Goal: Find specific page/section: Find specific page/section

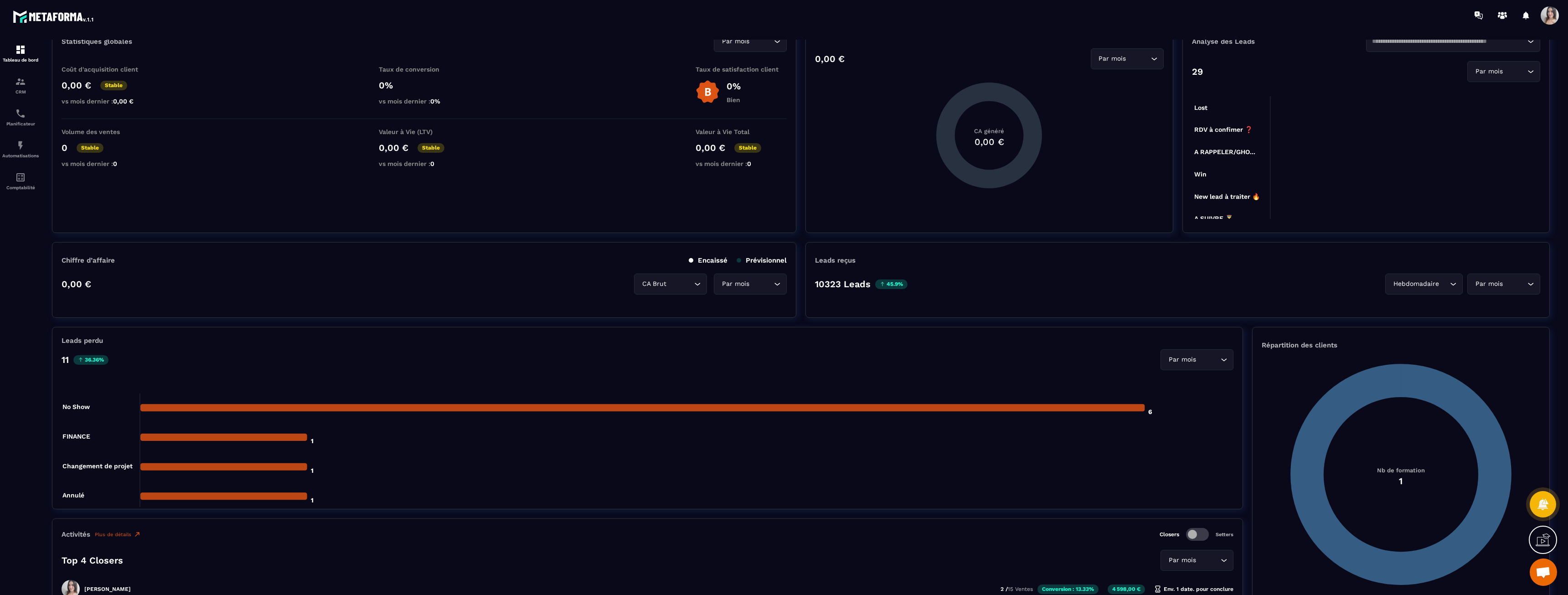
scroll to position [46, 0]
drag, startPoint x: 816, startPoint y: 284, endPoint x: 936, endPoint y: 279, distance: 120.1
click at [914, 281] on div "10323 Leads 45.9% Hebdomadaire Loading... Par mois Loading..." at bounding box center [1177, 283] width 725 height 21
click at [950, 278] on div "10323 Leads 45.9% Hebdomadaire Loading... Par mois Loading..." at bounding box center [1177, 283] width 725 height 21
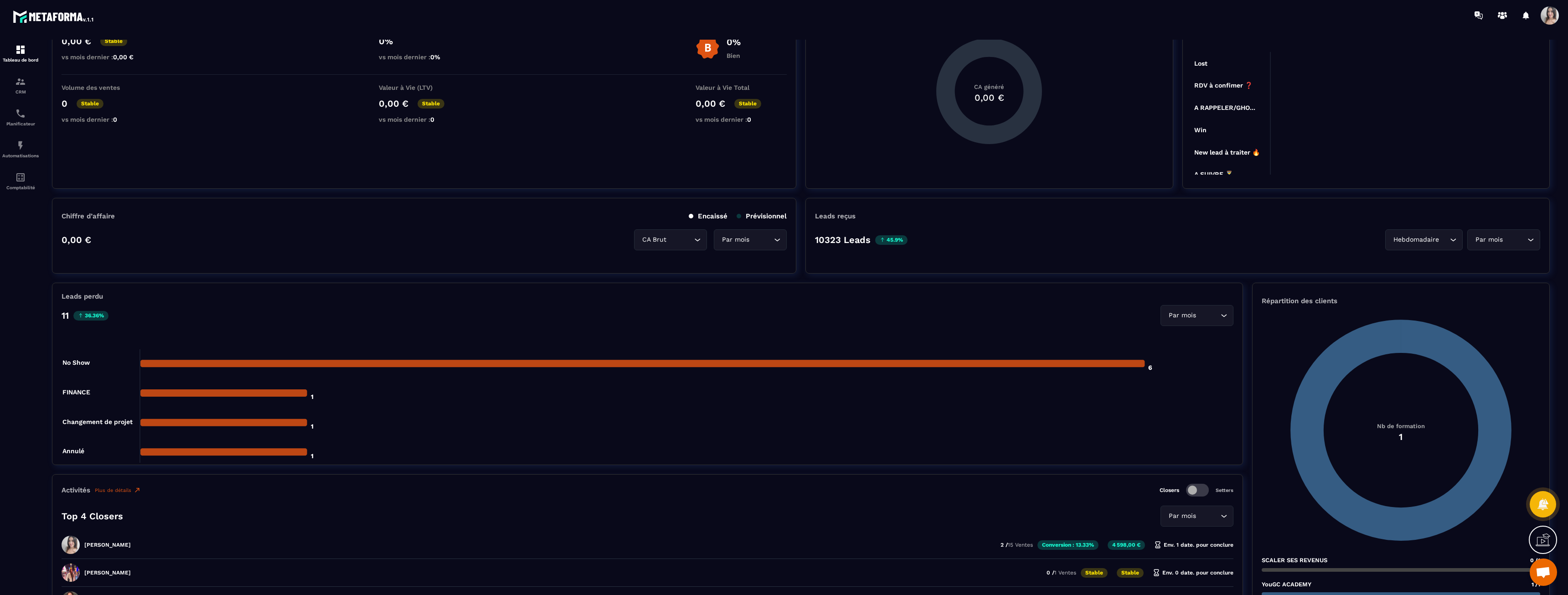
scroll to position [228, 0]
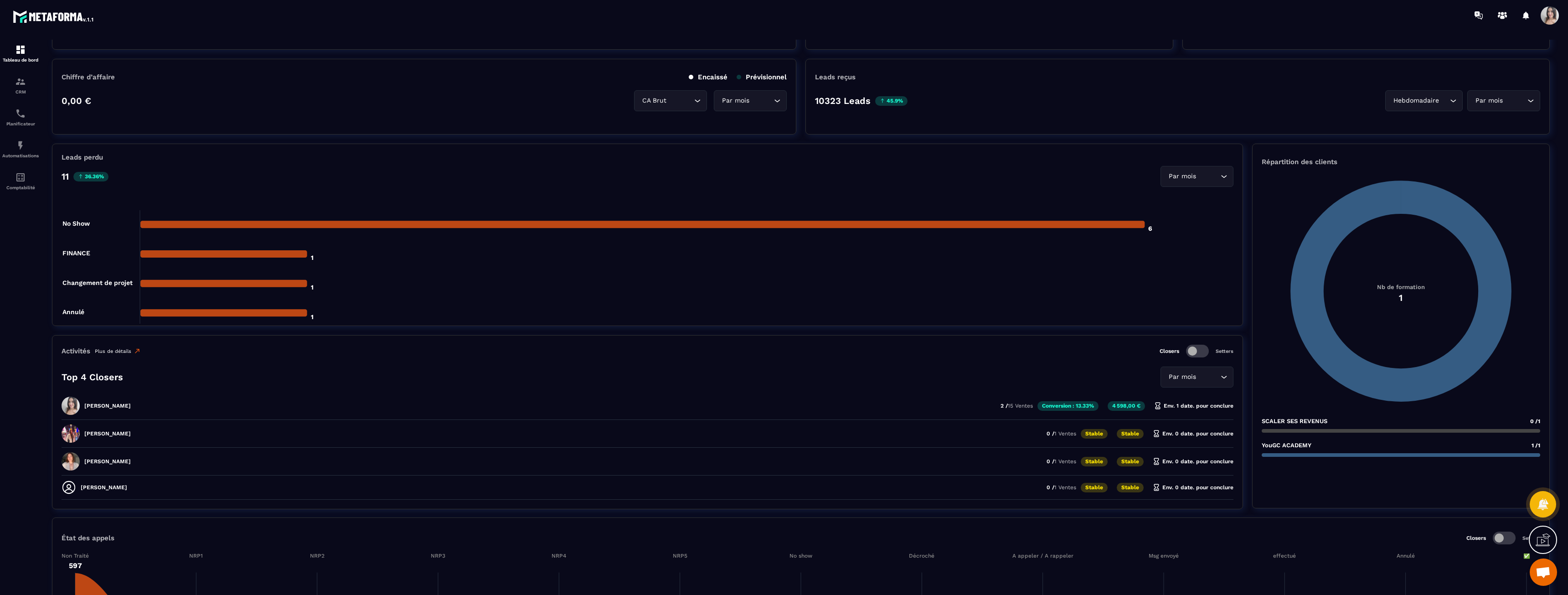
click at [122, 354] on link "Plus de détails" at bounding box center [118, 351] width 46 height 7
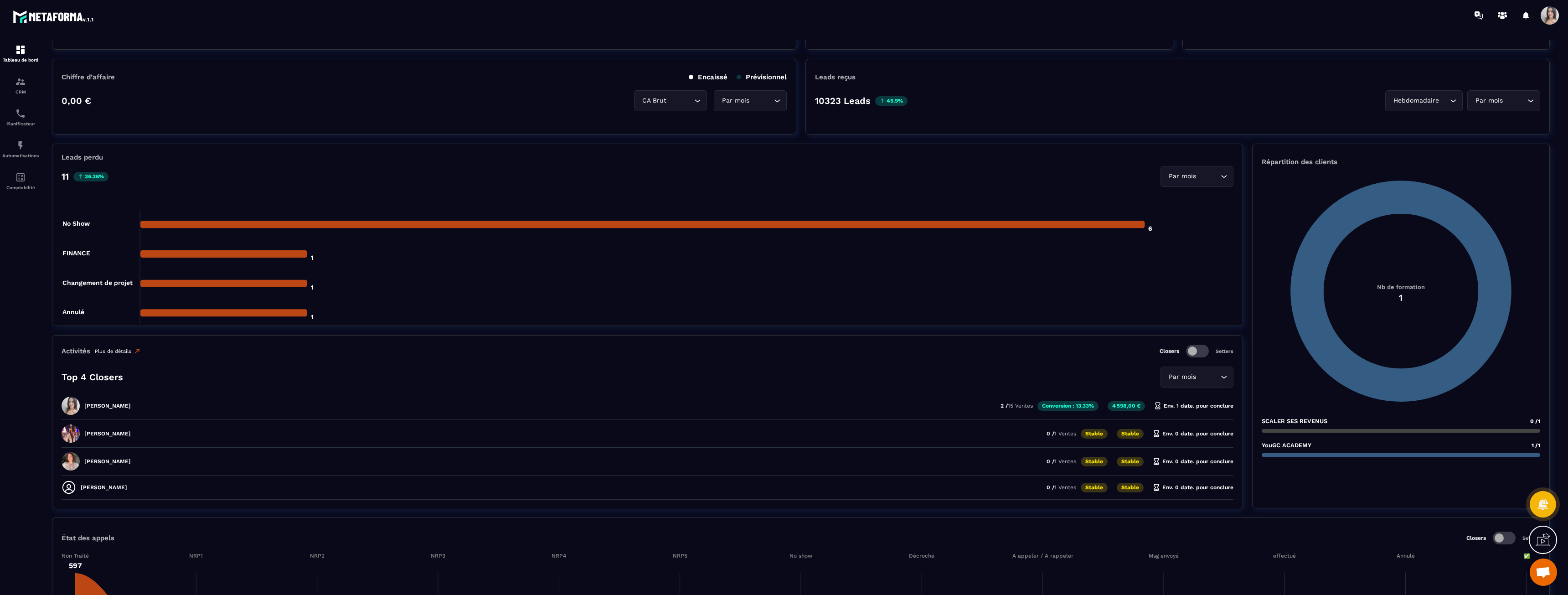
click at [122, 352] on link "Plus de détails" at bounding box center [118, 351] width 46 height 7
drag, startPoint x: 122, startPoint y: 352, endPoint x: 97, endPoint y: 351, distance: 25.0
click at [117, 352] on link "Plus de détails" at bounding box center [118, 351] width 46 height 7
click at [79, 349] on p "Activités" at bounding box center [75, 351] width 29 height 8
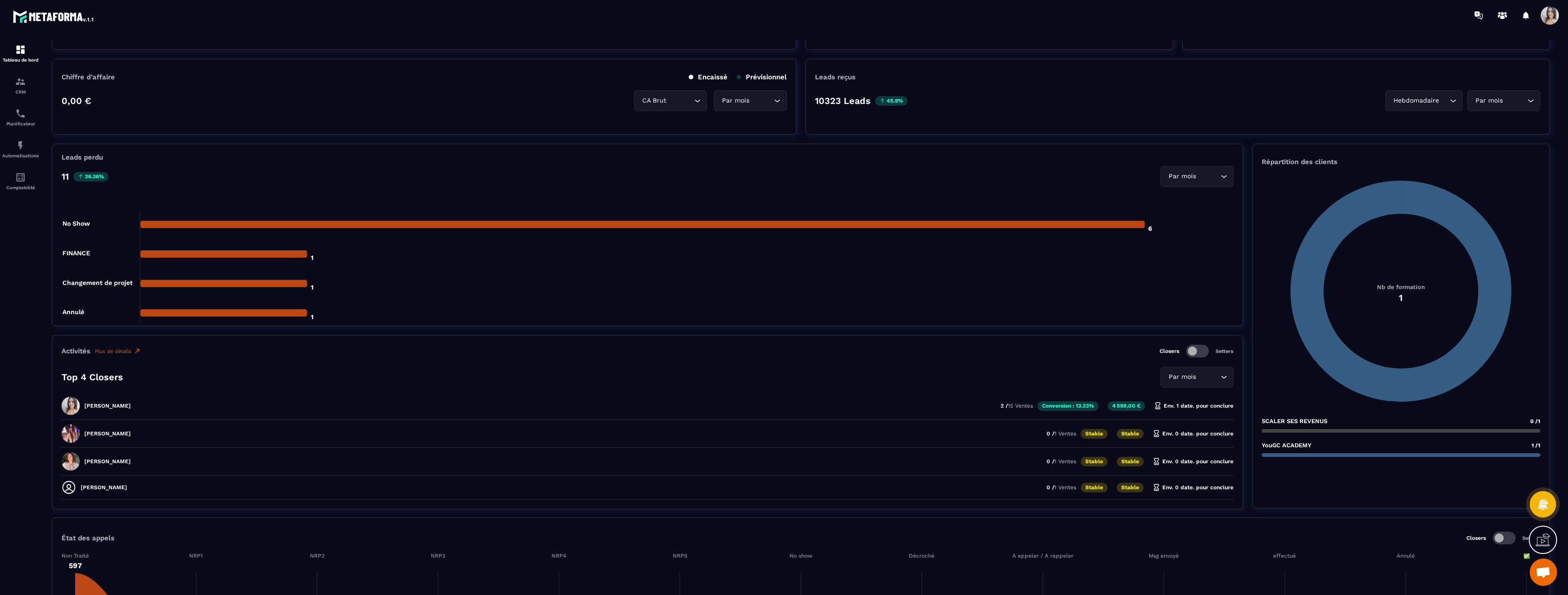
drag, startPoint x: 108, startPoint y: 382, endPoint x: 176, endPoint y: 411, distance: 73.9
click at [176, 411] on div "Activités Plus de détails Closers Setters Top 4 Closers Par mois Loading... [PE…" at bounding box center [647, 422] width 1191 height 174
click at [176, 424] on div "[PERSON_NAME] Duporge 2 / 15 Ventes Conversion : 13.33% 4 598,00 € Env. 1 date.…" at bounding box center [647, 436] width 1172 height 23
click at [74, 409] on span at bounding box center [71, 406] width 18 height 18
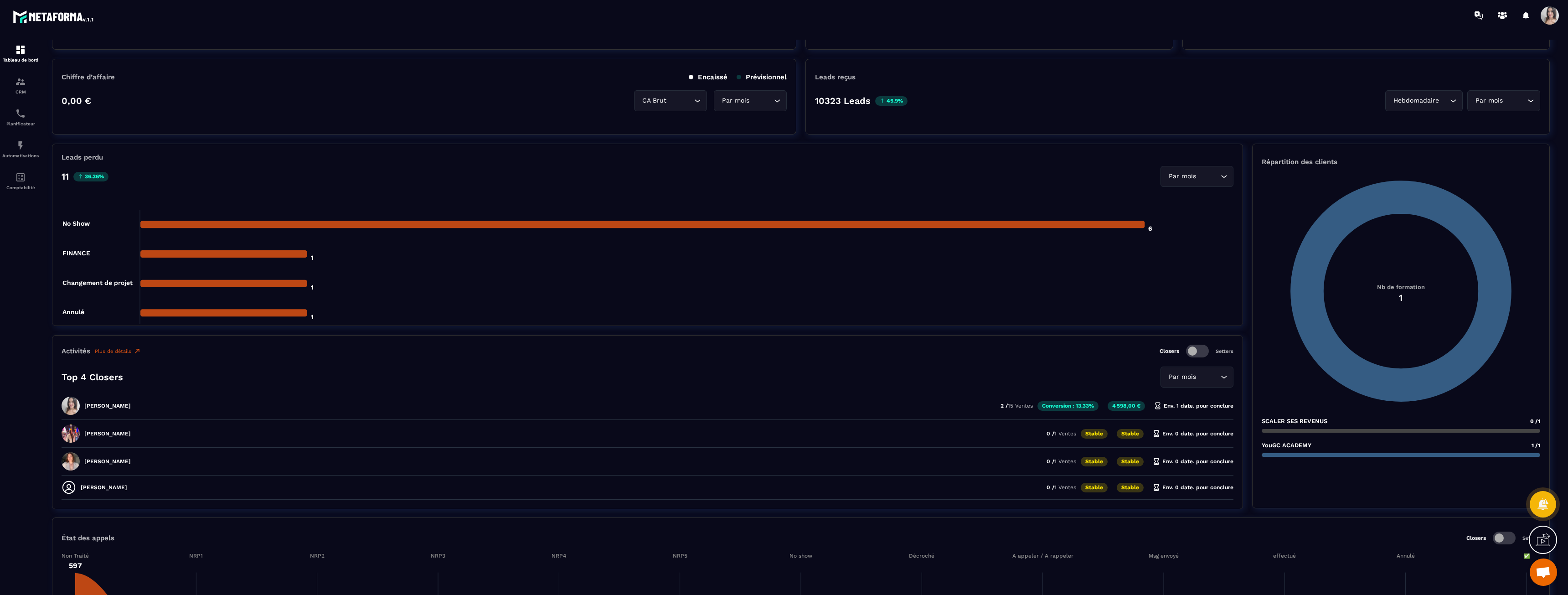
drag, startPoint x: 93, startPoint y: 407, endPoint x: 167, endPoint y: 407, distance: 74.0
click at [167, 424] on div "[PERSON_NAME] Duporge 2 / 15 Ventes Conversion : 13.33% 4 598,00 € Env. 1 date.…" at bounding box center [647, 436] width 1172 height 23
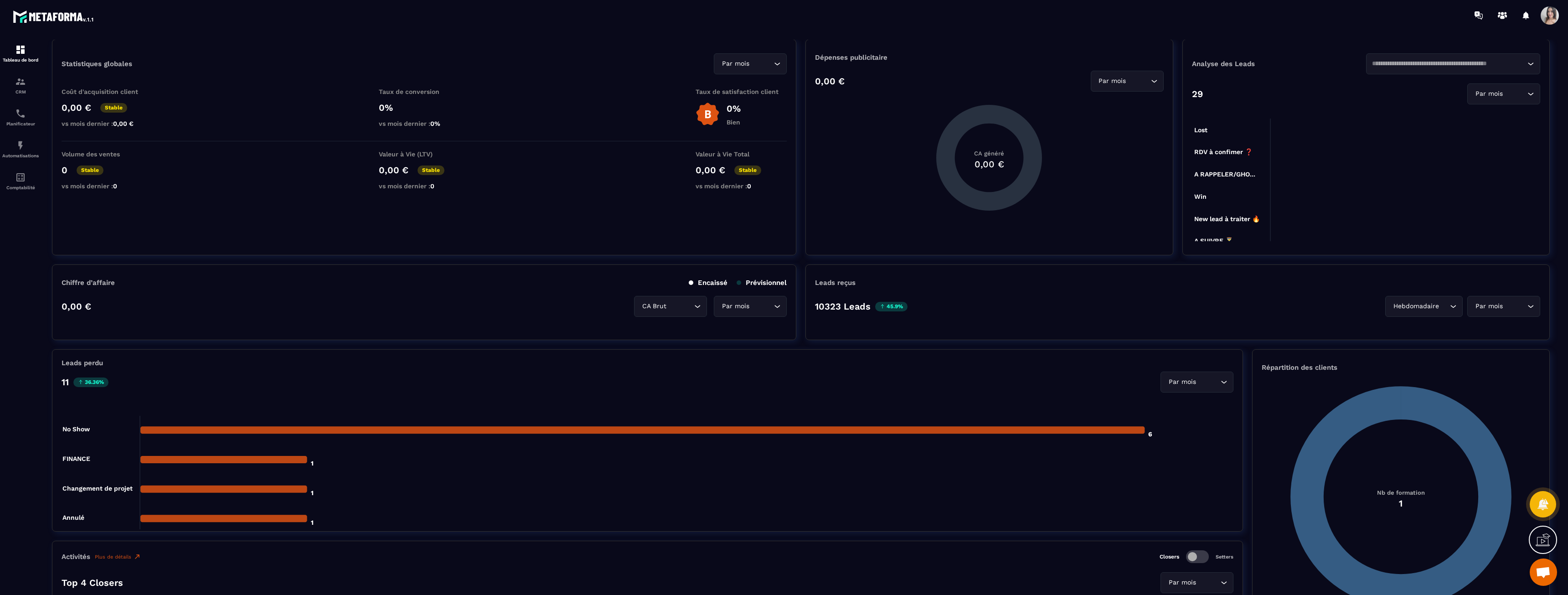
scroll to position [0, 0]
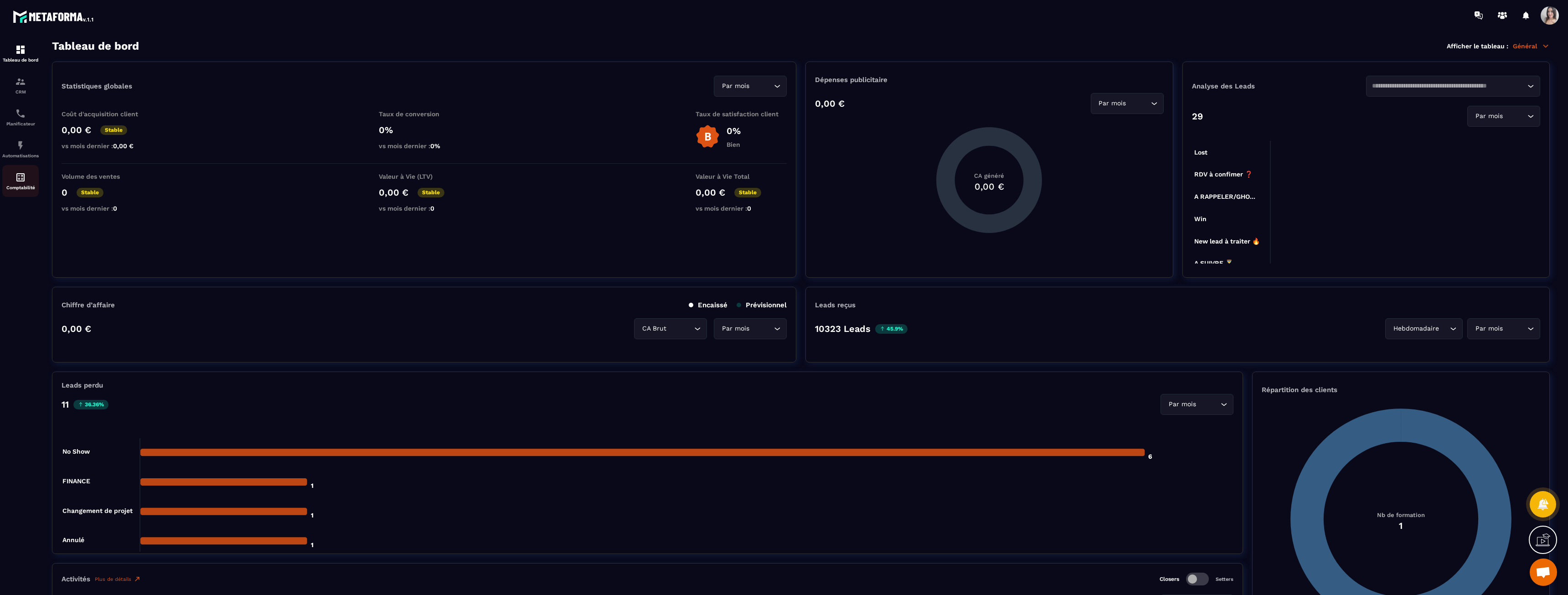
click at [17, 181] on img at bounding box center [21, 177] width 11 height 11
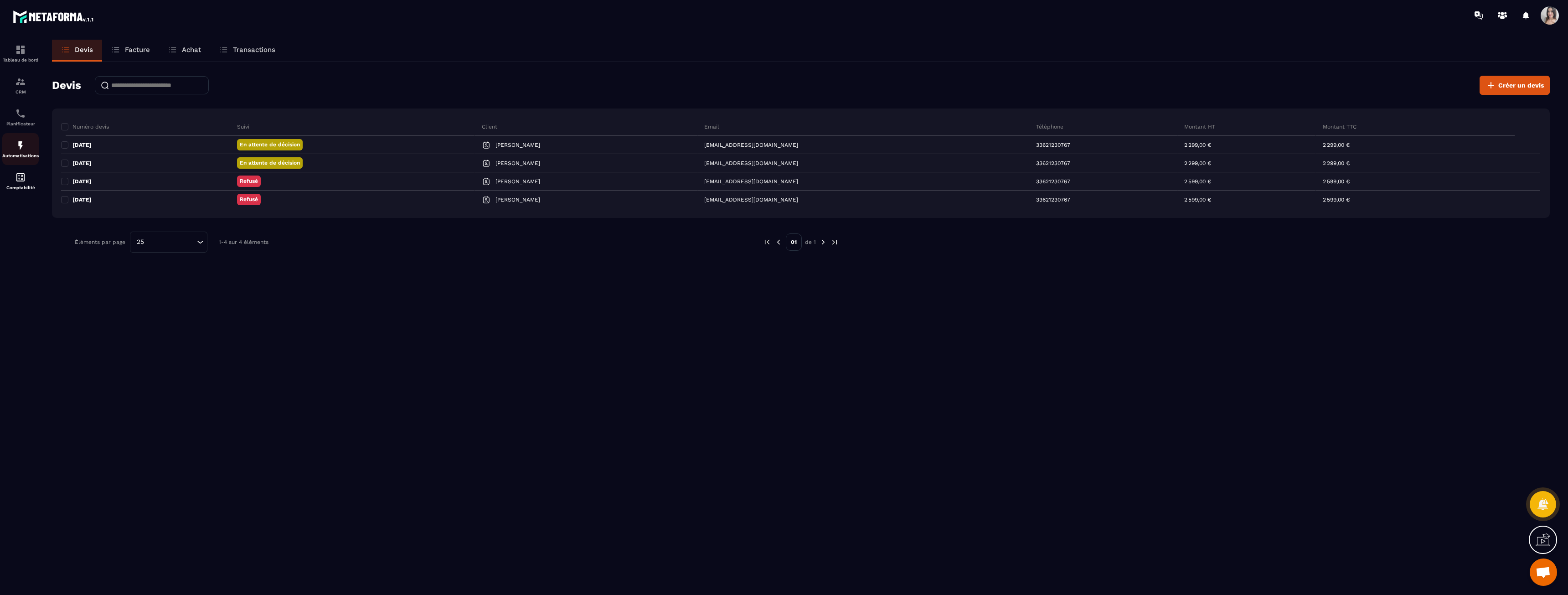
click at [15, 144] on img at bounding box center [21, 146] width 11 height 11
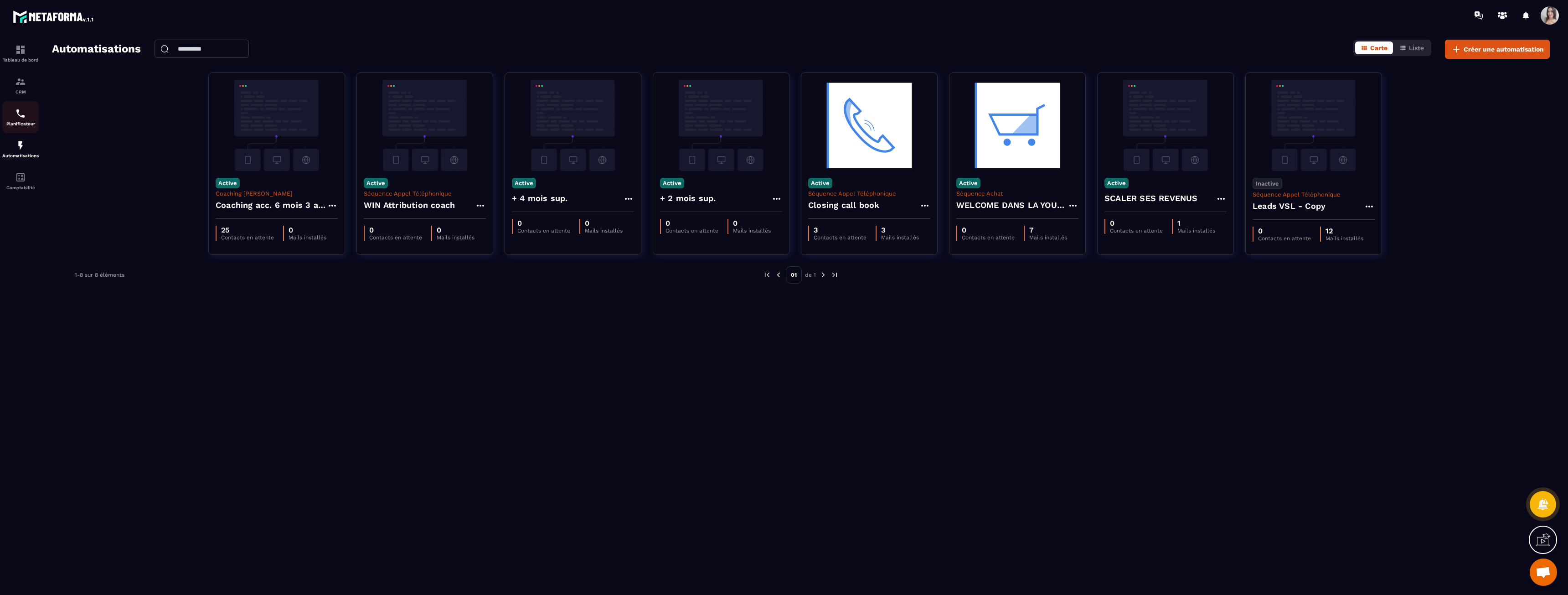
click at [26, 110] on div "Planificateur" at bounding box center [21, 117] width 37 height 18
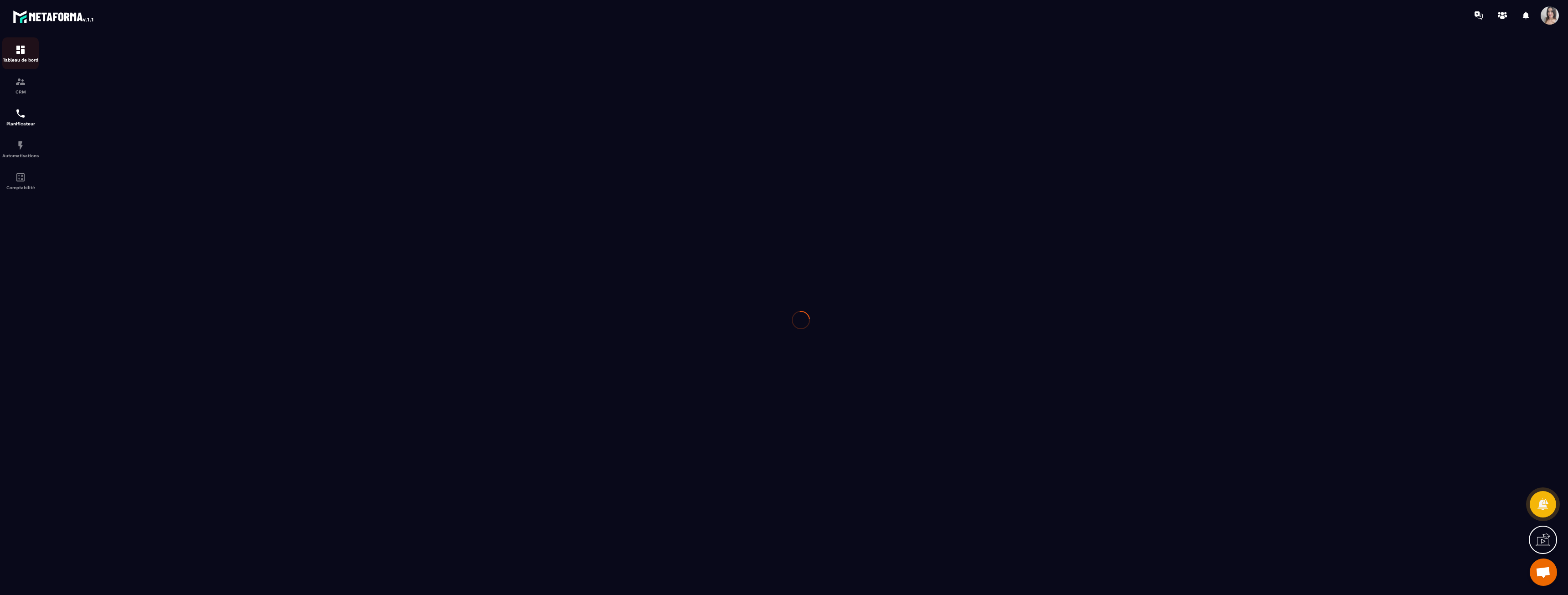
click at [24, 57] on div "Tableau de bord" at bounding box center [21, 54] width 37 height 18
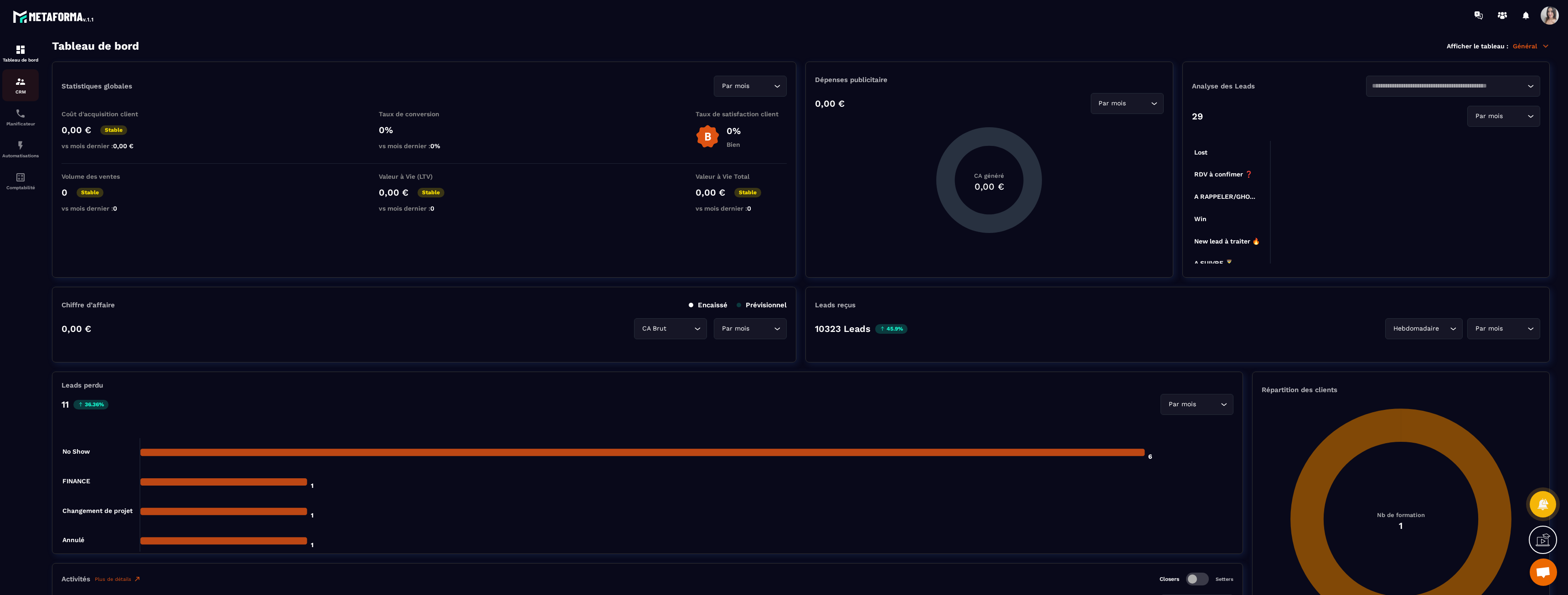
click at [18, 84] on img at bounding box center [21, 82] width 11 height 11
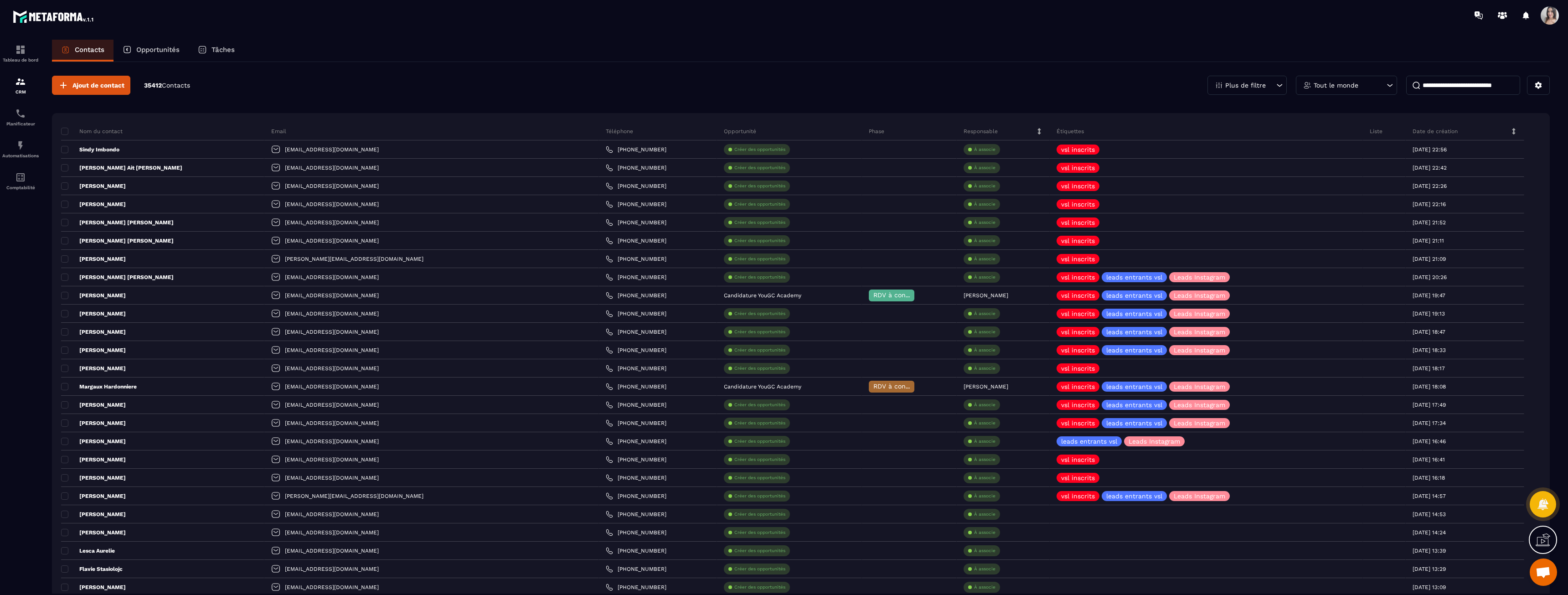
drag, startPoint x: 1454, startPoint y: 76, endPoint x: 1454, endPoint y: 83, distance: 7.0
click at [1454, 77] on input at bounding box center [1463, 85] width 114 height 19
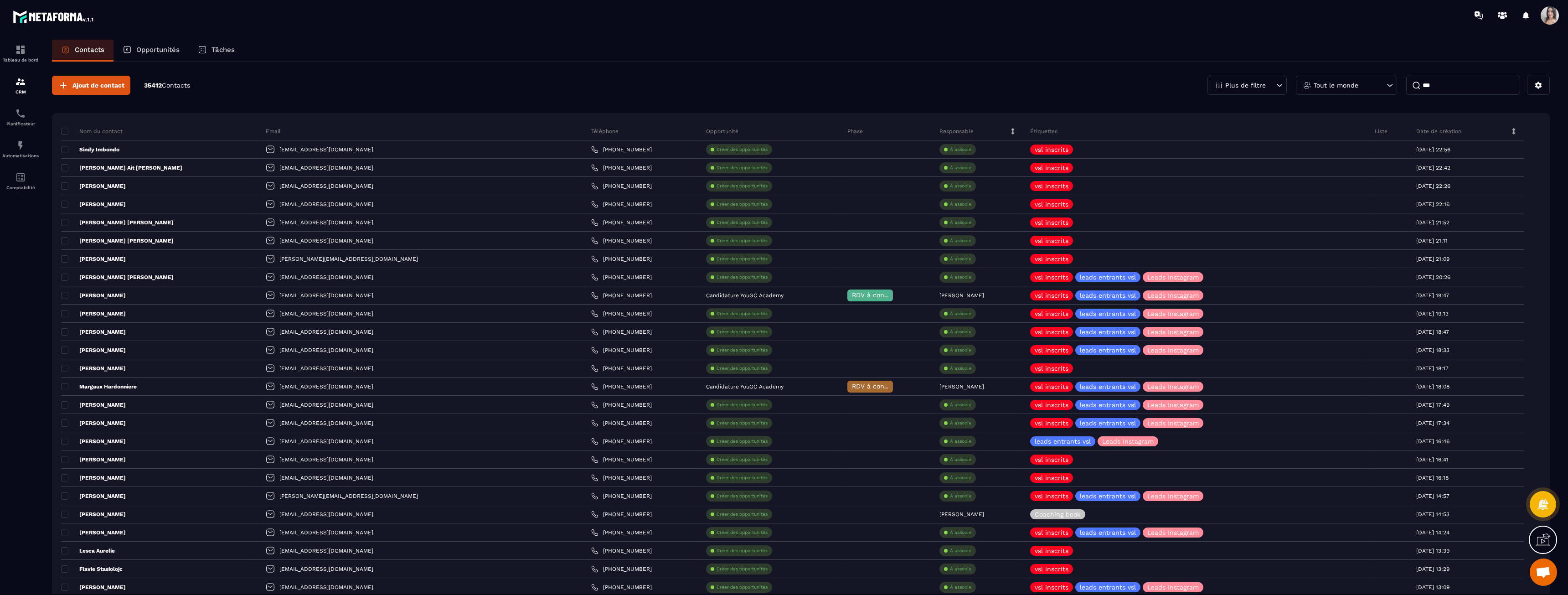
type input "***"
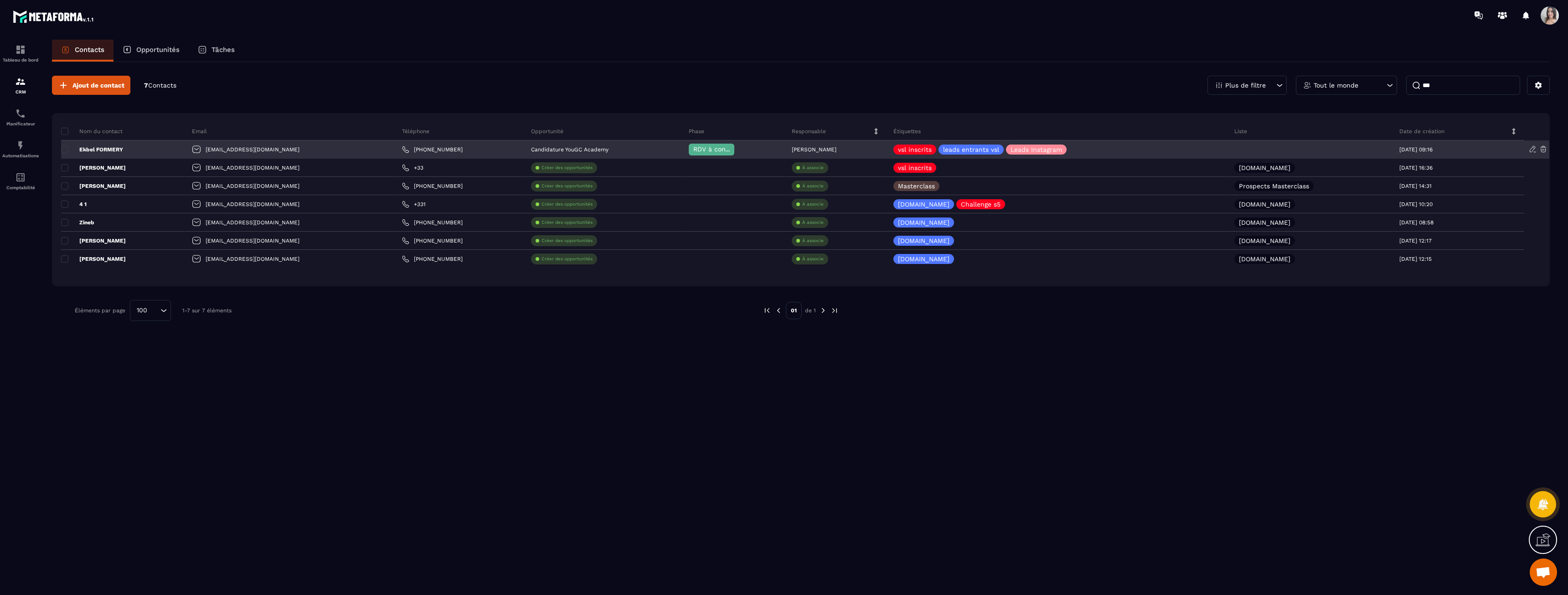
click at [117, 149] on p "Ekbel FORMERY" at bounding box center [92, 150] width 62 height 7
